Goal: Entertainment & Leisure: Consume media (video, audio)

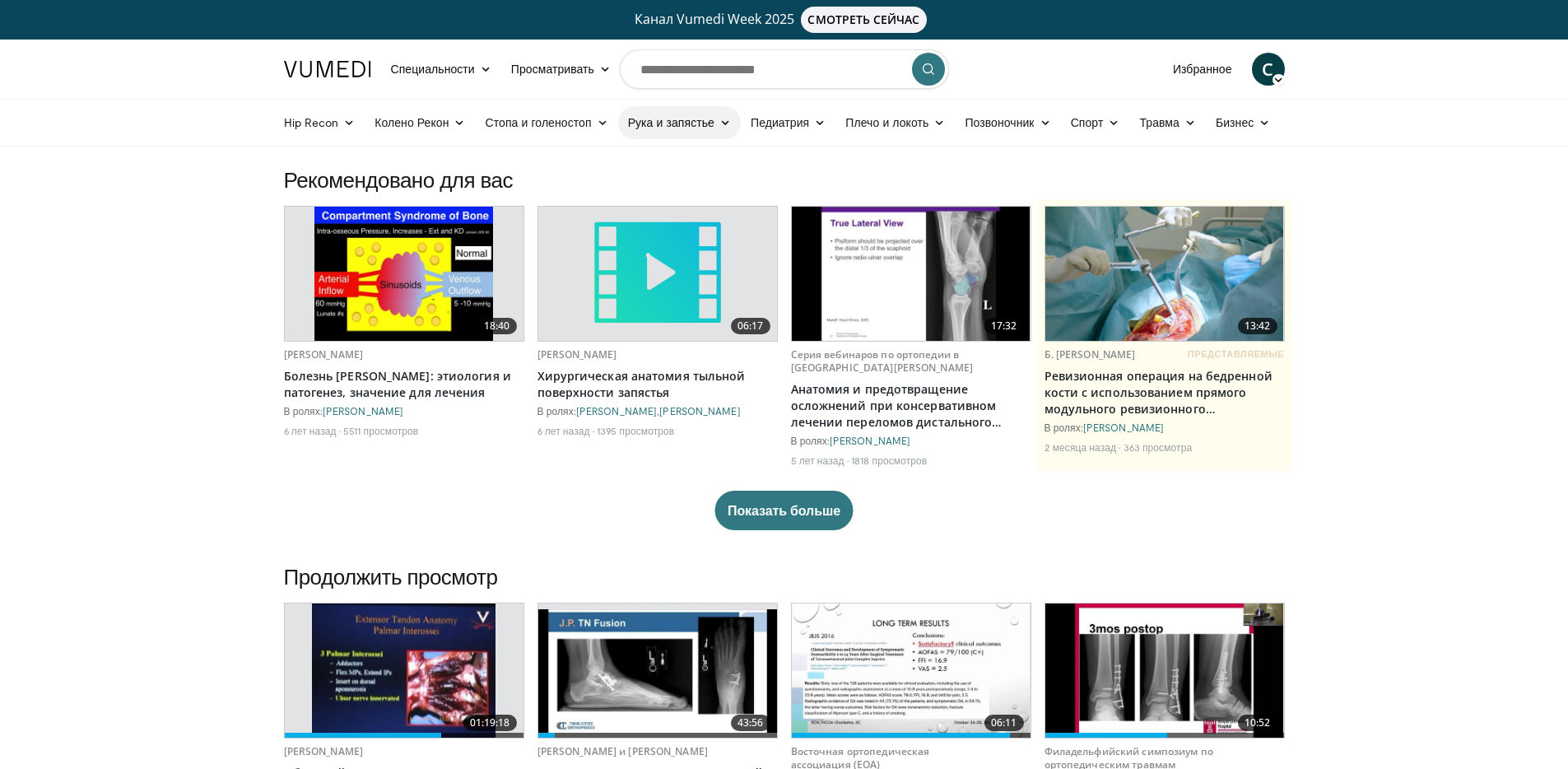
click at [717, 128] on link "Рука и запястье" at bounding box center [680, 122] width 123 height 33
click at [669, 188] on font "Запястье" at bounding box center [660, 188] width 50 height 14
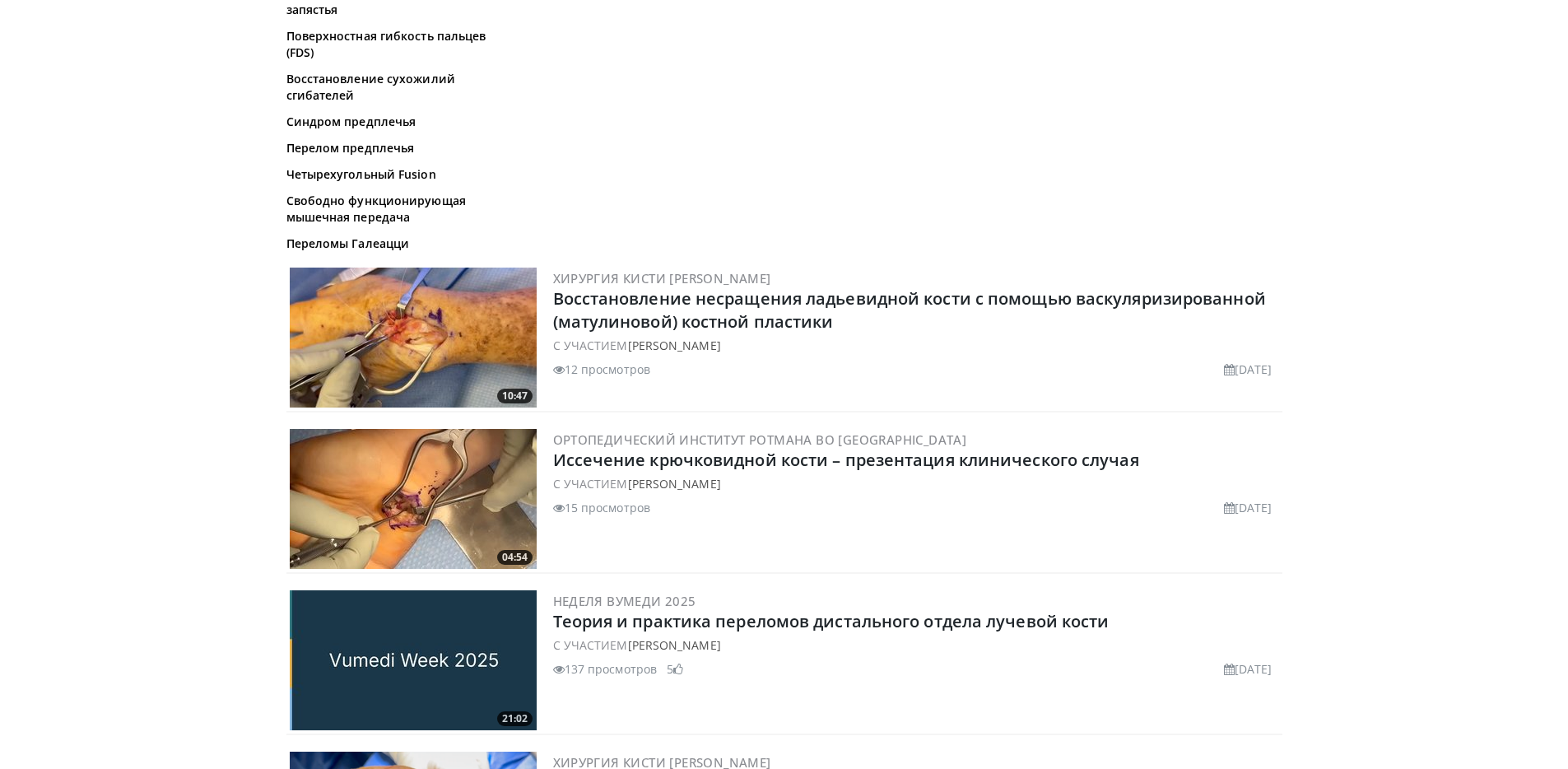
scroll to position [791, 0]
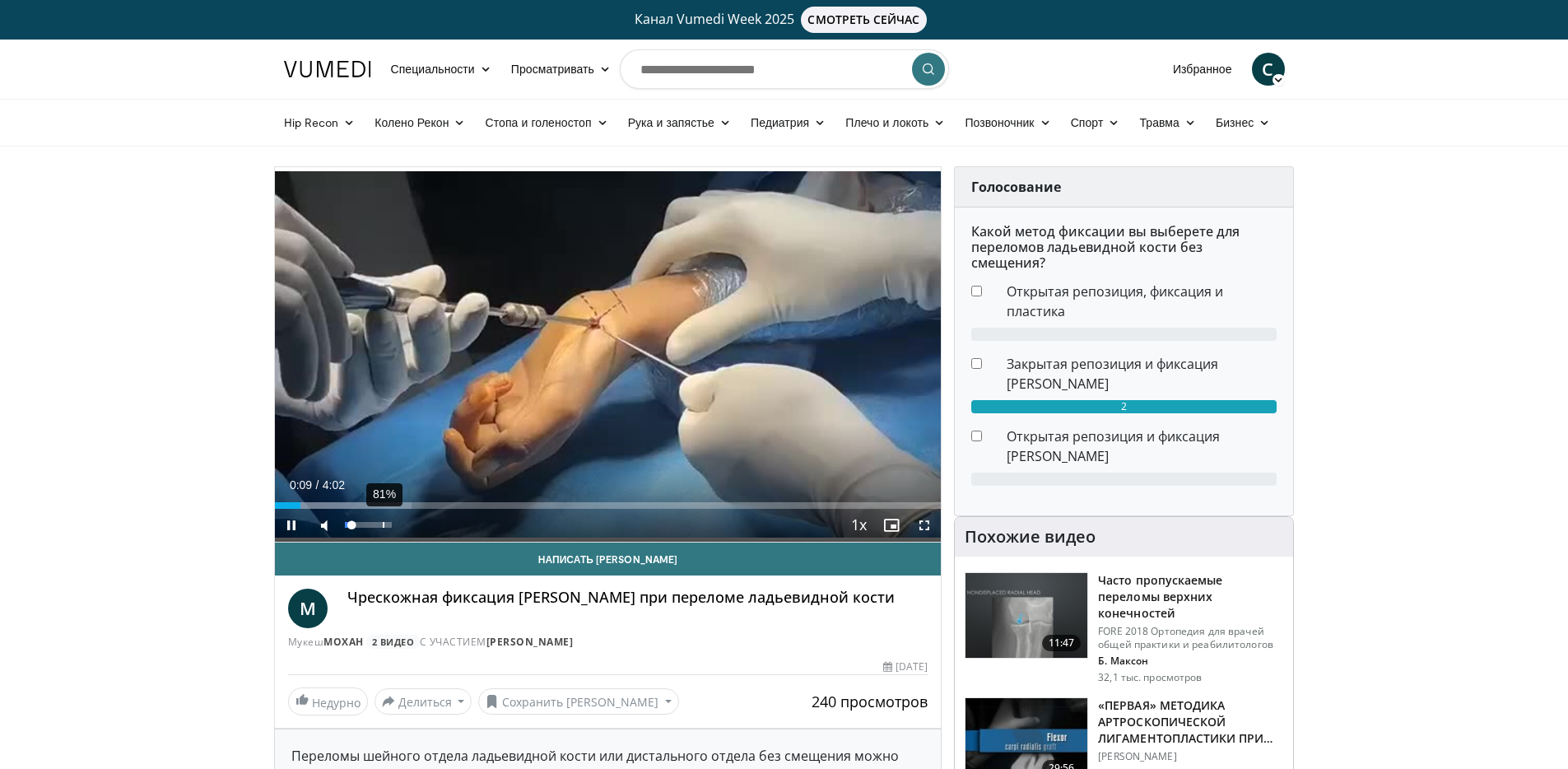
click at [383, 526] on div "81%" at bounding box center [367, 526] width 47 height 6
drag, startPoint x: 383, startPoint y: 526, endPoint x: 405, endPoint y: 531, distance: 22.6
click at [405, 531] on div "Mute 100%" at bounding box center [365, 525] width 115 height 33
click at [923, 533] on span "Video Player" at bounding box center [925, 525] width 33 height 33
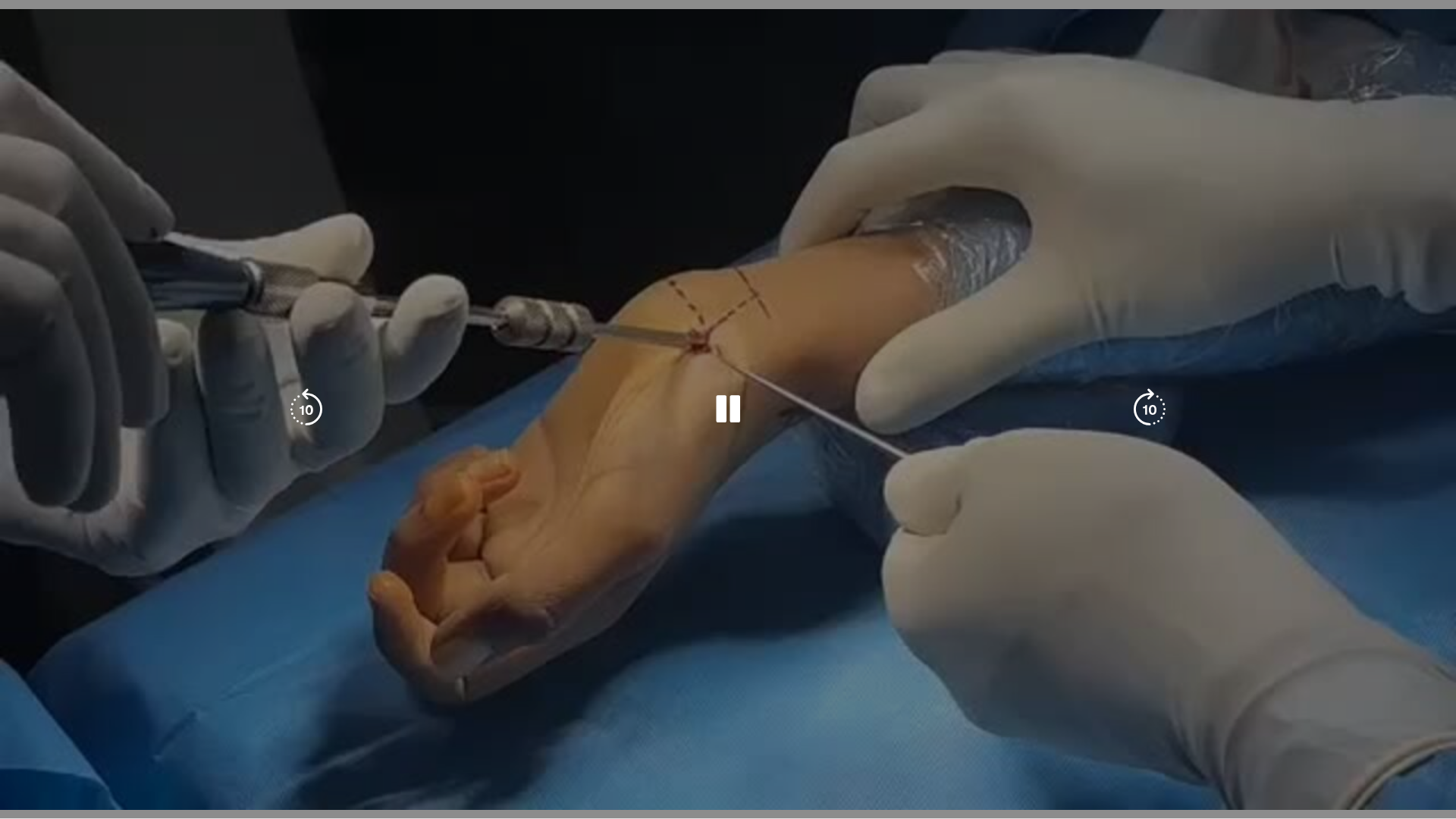
click at [850, 577] on div "10 seconds Tap to unmute" at bounding box center [728, 409] width 1456 height 819
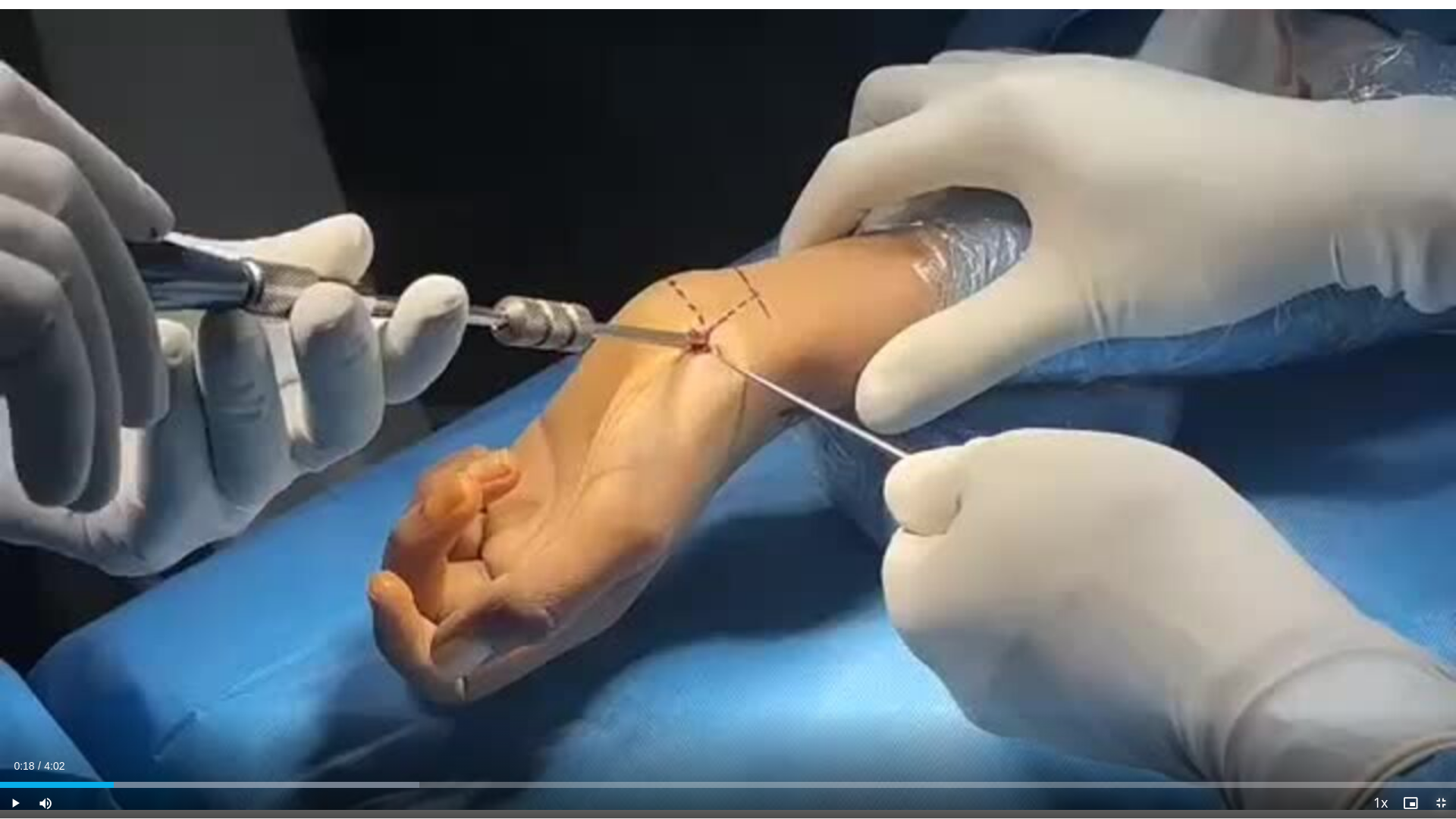
click at [1444, 708] on span "Video Player" at bounding box center [1440, 803] width 30 height 30
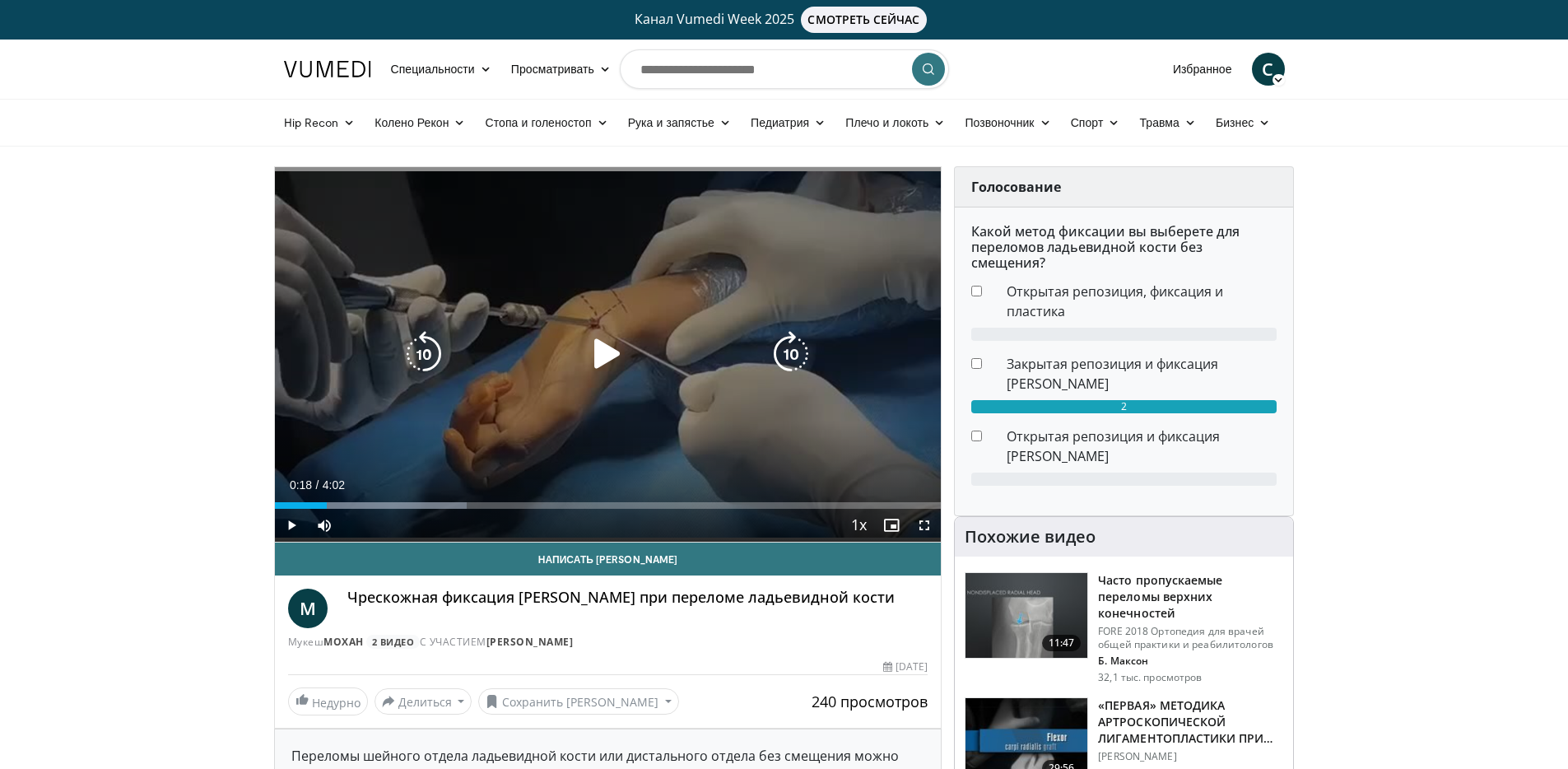
click at [396, 426] on div "10 seconds Tap to unmute" at bounding box center [609, 354] width 667 height 375
drag, startPoint x: 933, startPoint y: 526, endPoint x: 932, endPoint y: 621, distance: 95.0
click at [932, 528] on span "Video Player" at bounding box center [925, 525] width 33 height 33
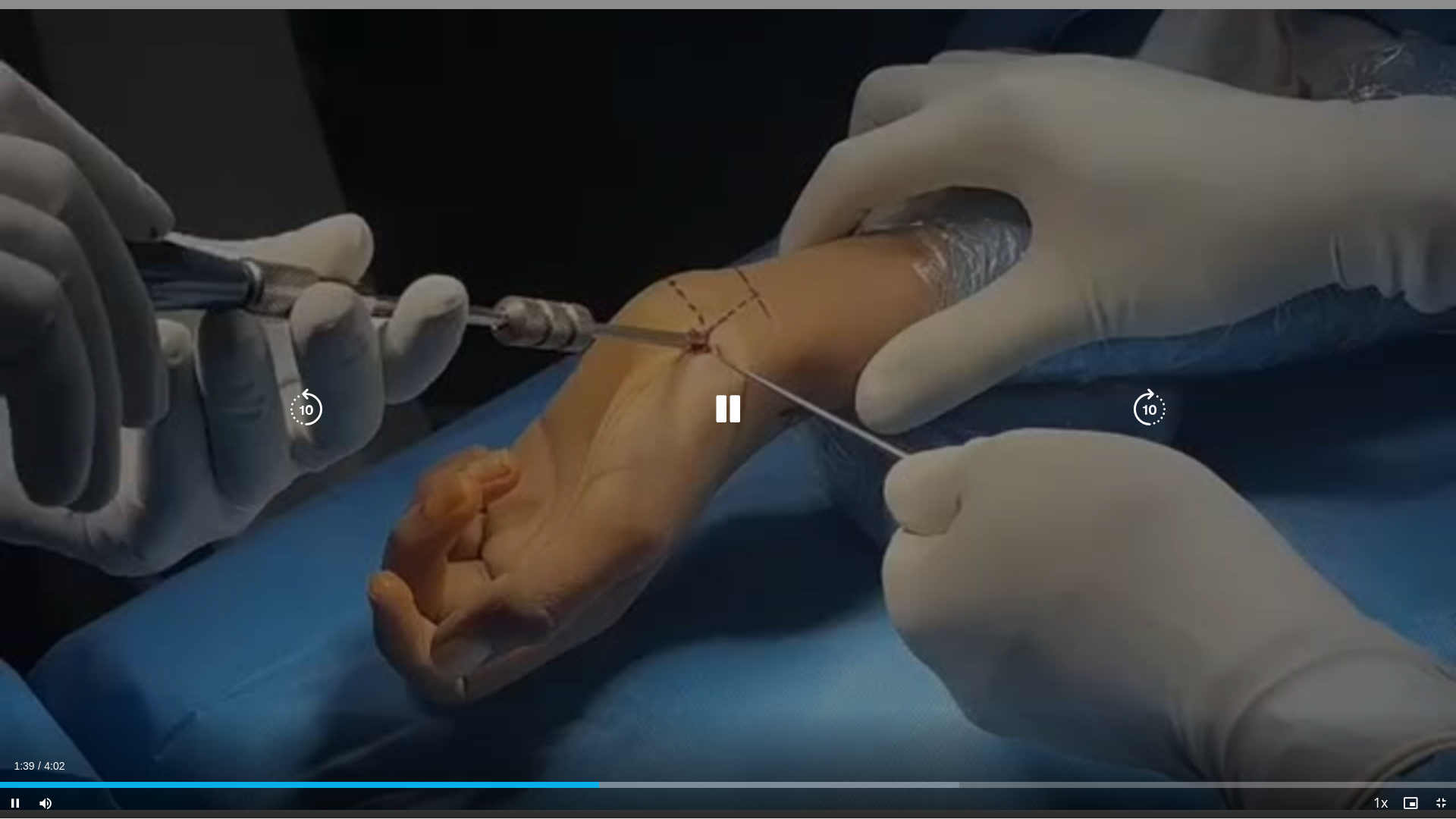
click at [892, 579] on div "10 seconds Tap to unmute" at bounding box center [728, 409] width 1456 height 819
